Goal: Information Seeking & Learning: Learn about a topic

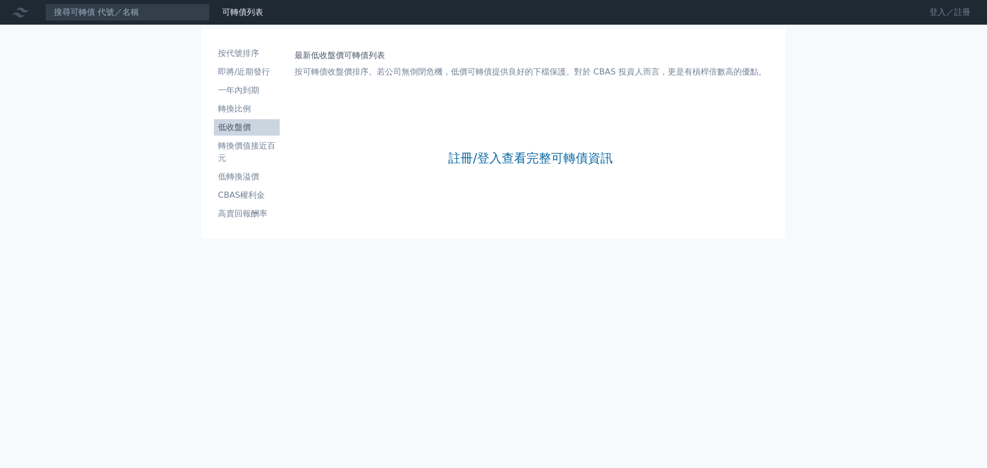
click at [942, 17] on link "登入／註冊" at bounding box center [950, 12] width 58 height 16
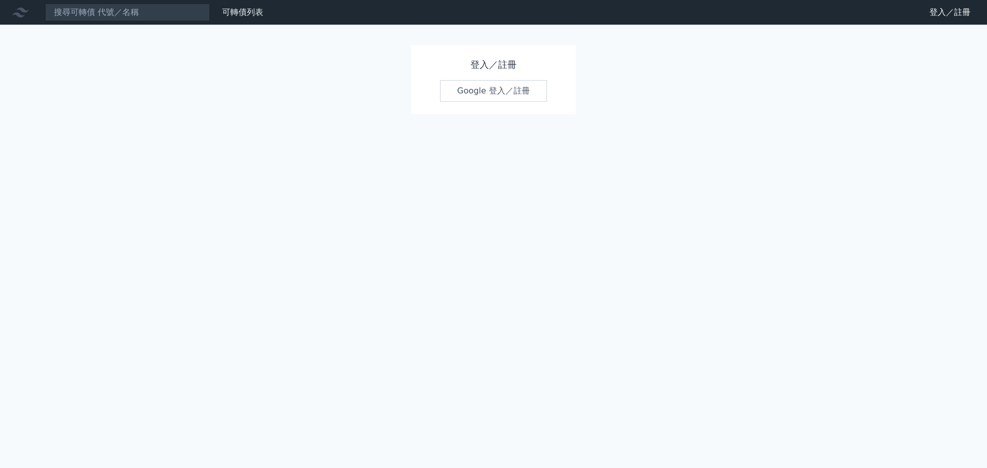
click at [508, 94] on link "Google 登入／註冊" at bounding box center [493, 91] width 107 height 22
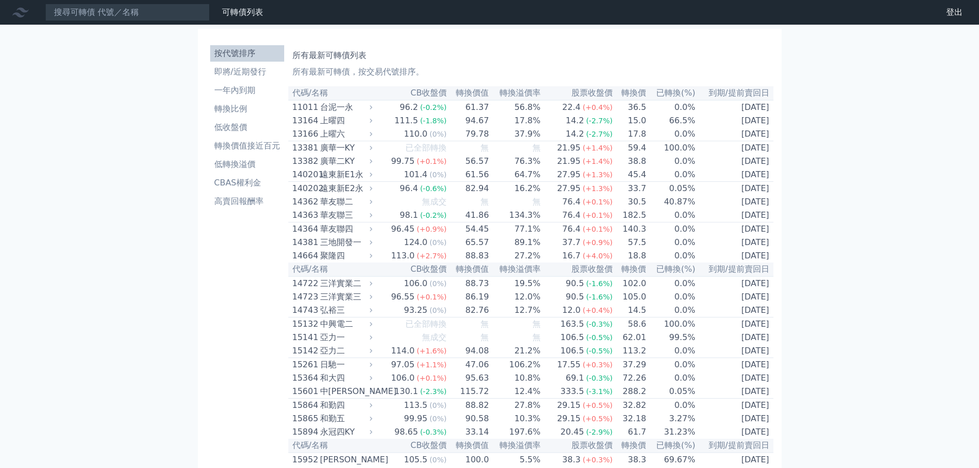
click at [269, 61] on link "按代號排序" at bounding box center [247, 53] width 74 height 16
click at [264, 52] on li "按代號排序" at bounding box center [247, 53] width 74 height 12
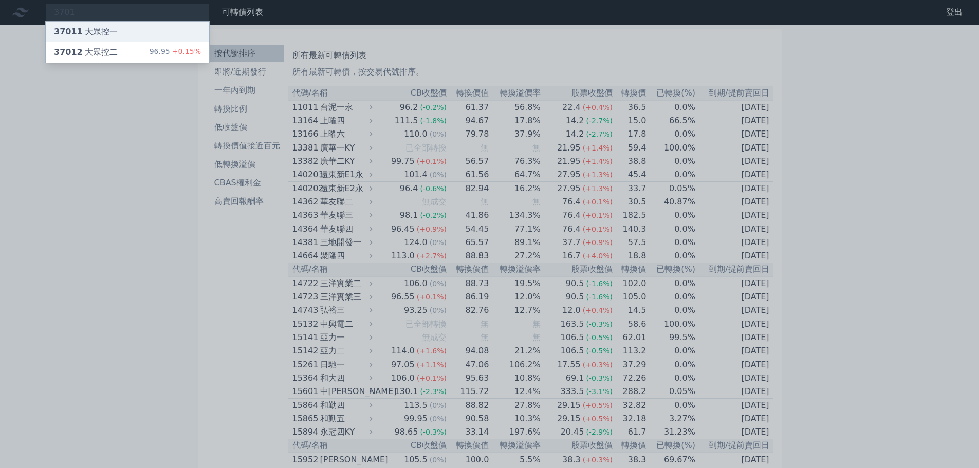
type input "3701"
click at [108, 32] on div "37011 大眾控一" at bounding box center [86, 32] width 64 height 12
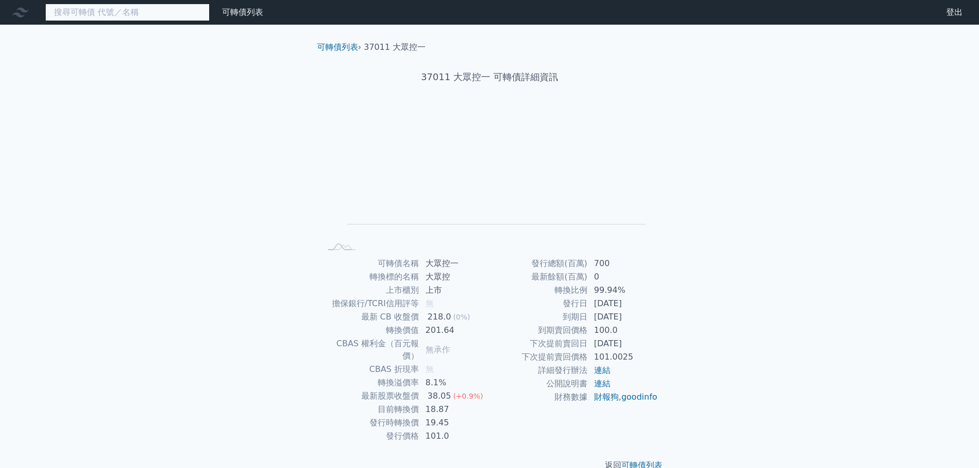
click at [58, 8] on input at bounding box center [127, 12] width 164 height 17
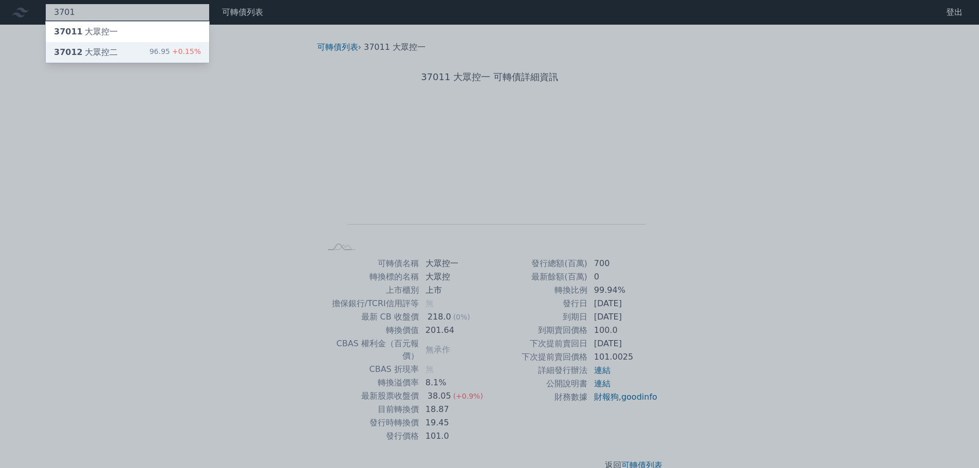
type input "3701"
click at [105, 46] on div "37012 大眾控二 96.95 +0.15%" at bounding box center [127, 52] width 163 height 21
